Goal: Navigation & Orientation: Go to known website

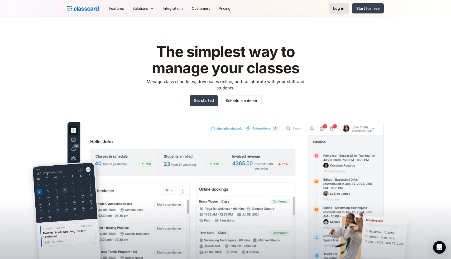
click at [345, 8] on div "Log in" at bounding box center [338, 9] width 11 height 6
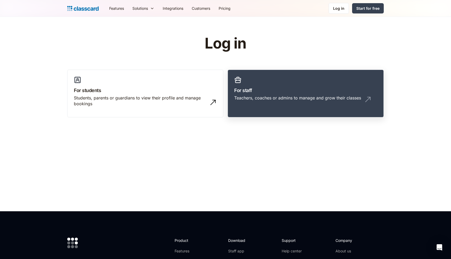
click at [274, 84] on link "For staff Teachers, coaches or admins to manage and grow their classes" at bounding box center [306, 94] width 156 height 48
